Goal: Find contact information: Find contact information

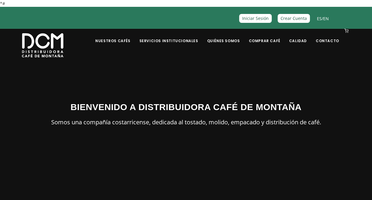
click at [317, 20] on link "ES" at bounding box center [319, 19] width 5 height 6
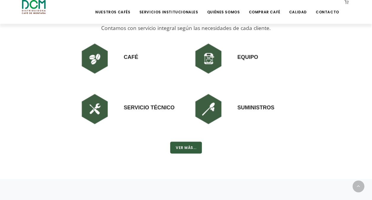
scroll to position [444, 0]
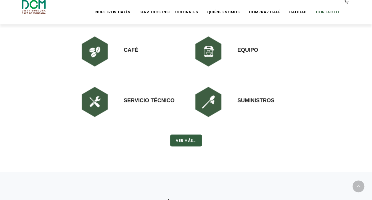
click at [332, 12] on link "Contacto" at bounding box center [327, 8] width 31 height 14
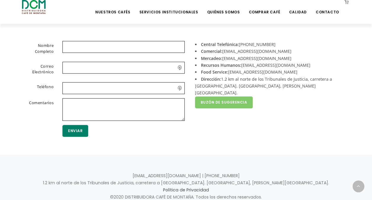
scroll to position [124, 0]
